Goal: Information Seeking & Learning: Learn about a topic

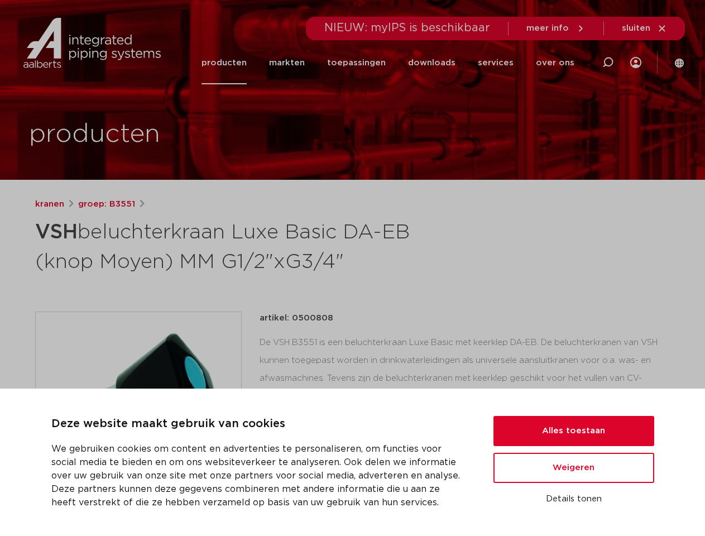
click at [352, 268] on h1 "VSH beluchterkraan Luxe Basic DA-EB (knop Moyen) MM G1/2"xG3/4"" at bounding box center [244, 245] width 419 height 60
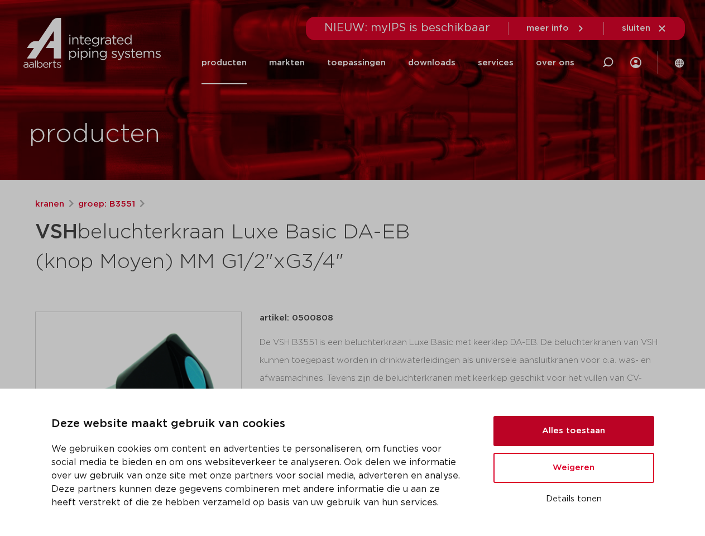
click at [574, 431] on button "Alles toestaan" at bounding box center [573, 431] width 161 height 30
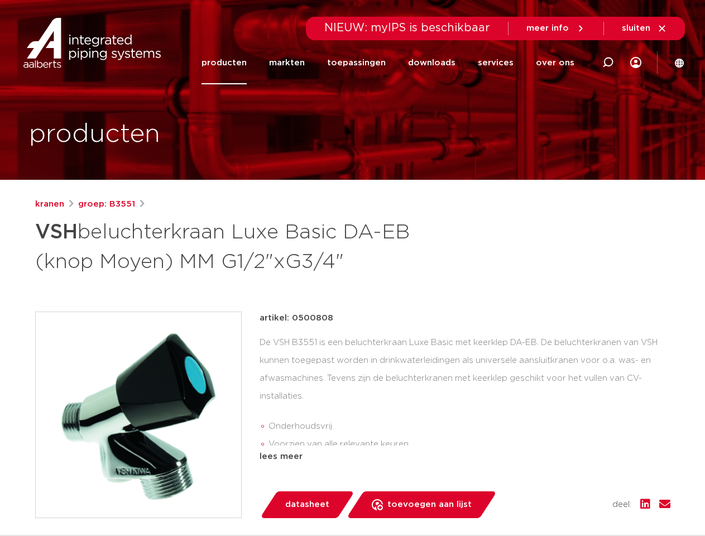
click at [574, 468] on div "artikel: 0500808 De VSH B3551 is een beluchterkraan Luxe Basic met keerklep DA-…" at bounding box center [465, 414] width 411 height 207
click at [574, 499] on div "datasheet toevoegen aan lijst opslaan in my IPS verwijder uit lijst deel:" at bounding box center [470, 504] width 402 height 27
click at [394, 63] on li "toepassingen" at bounding box center [356, 62] width 81 height 43
click at [608, 63] on icon at bounding box center [607, 62] width 13 height 13
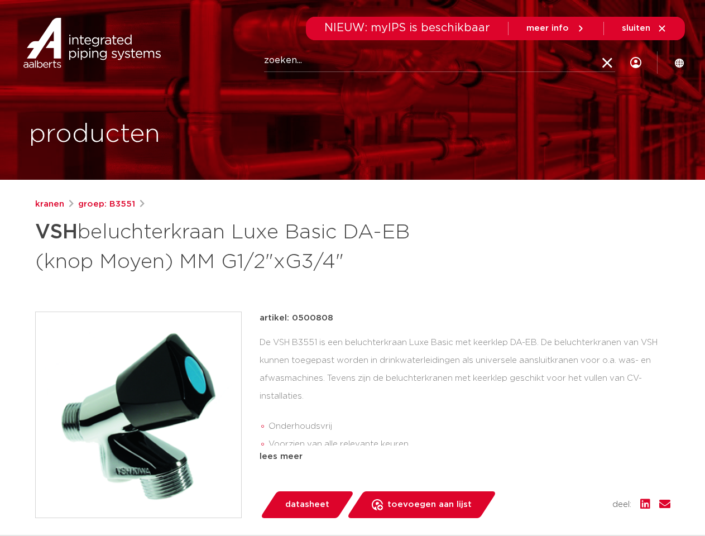
click at [645, 28] on span "sluiten" at bounding box center [636, 28] width 28 height 8
